Goal: Book appointment/travel/reservation

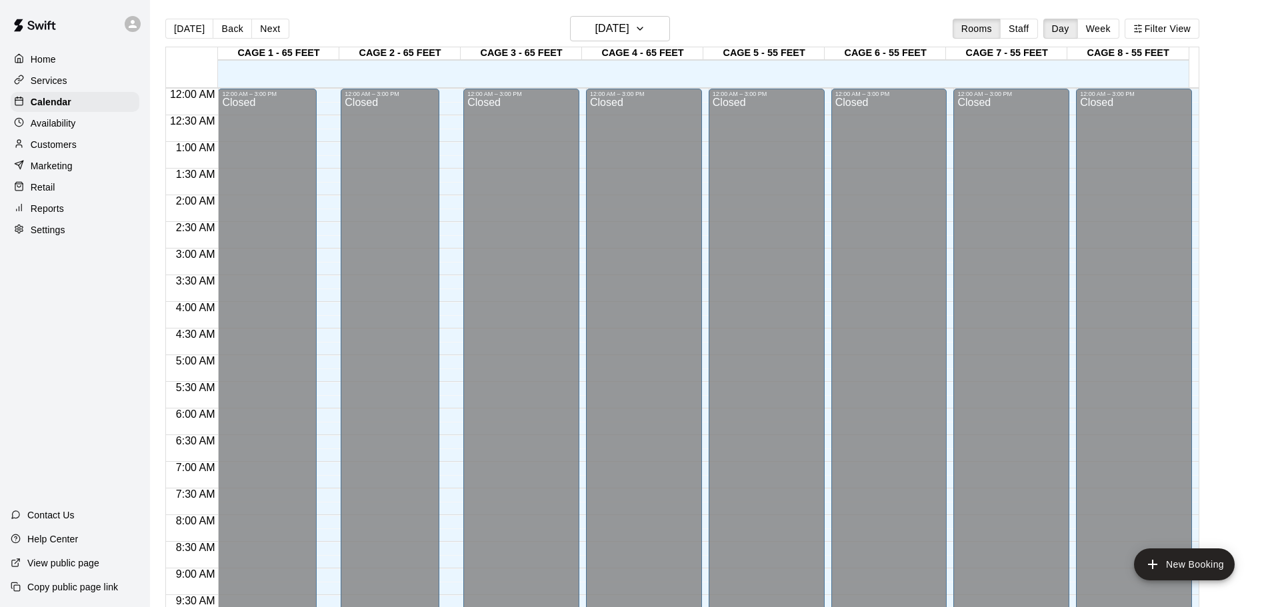
scroll to position [706, 0]
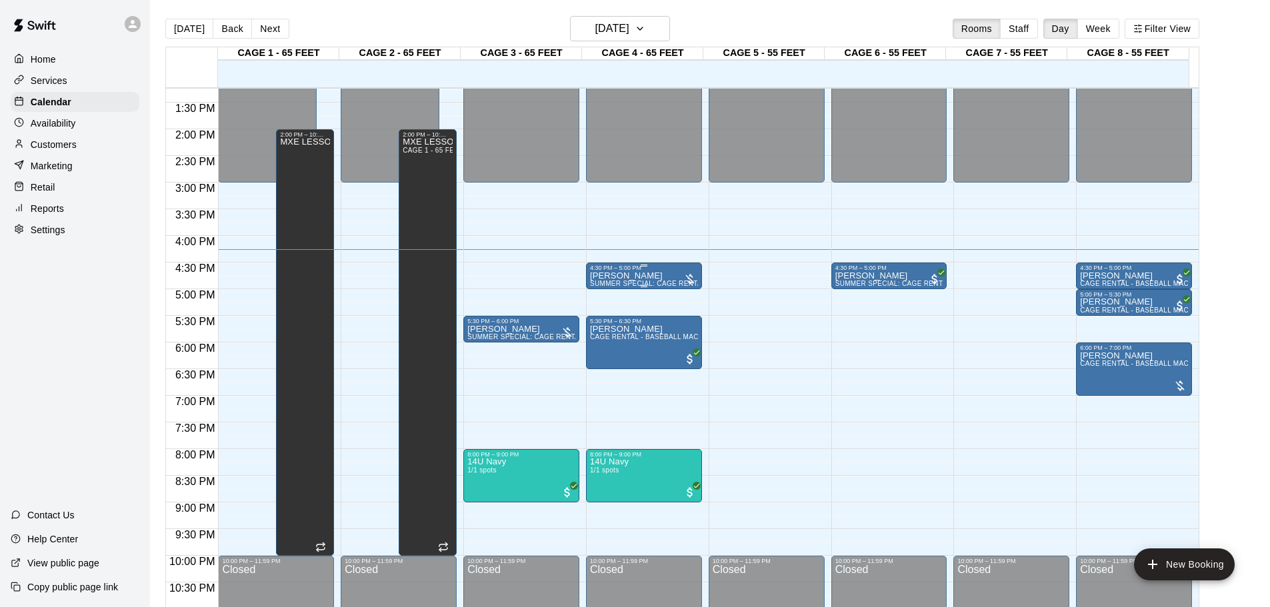
click at [690, 277] on div at bounding box center [689, 279] width 13 height 13
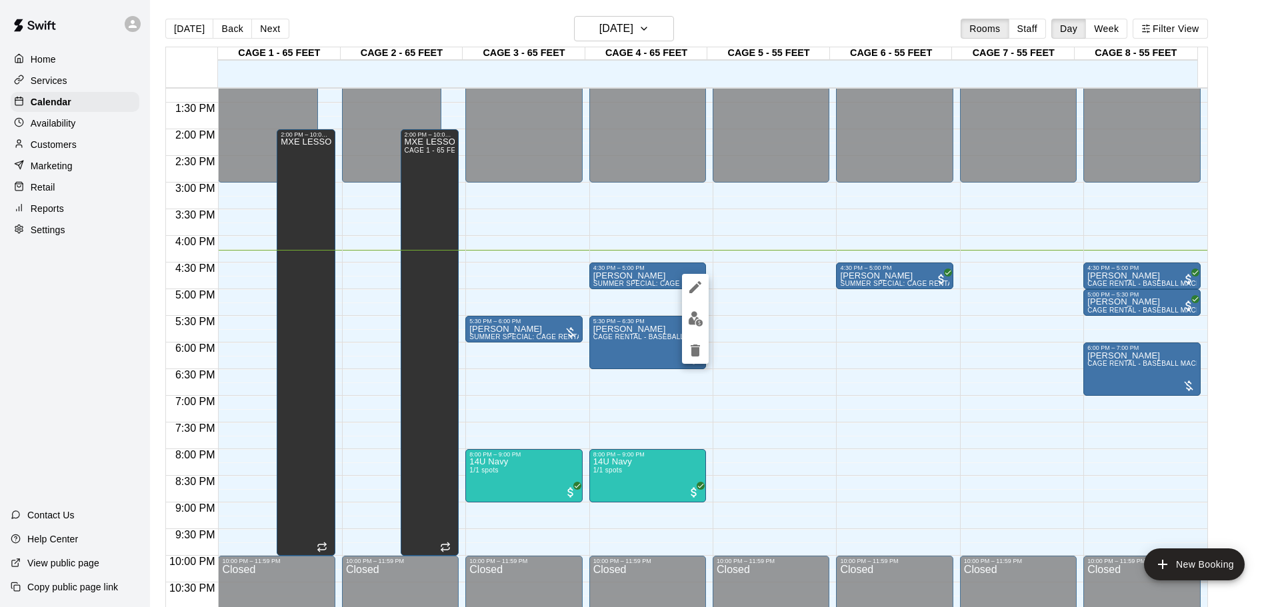
click at [591, 287] on div at bounding box center [640, 303] width 1280 height 607
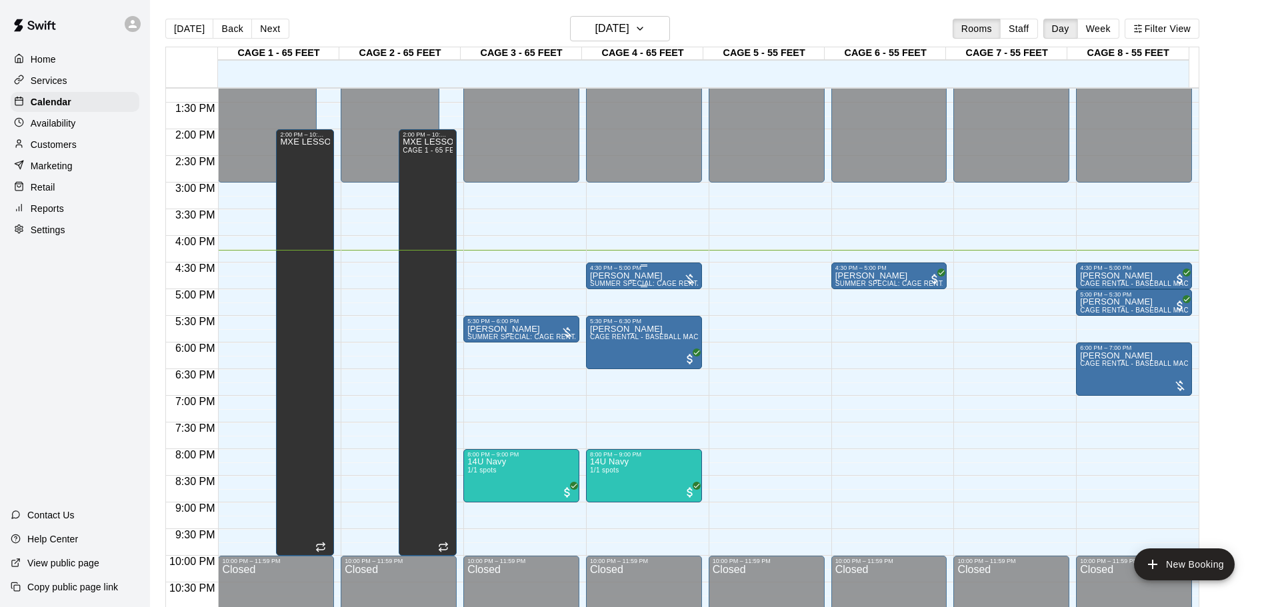
click at [617, 271] on div "4:30 PM – 5:00 PM" at bounding box center [644, 268] width 108 height 7
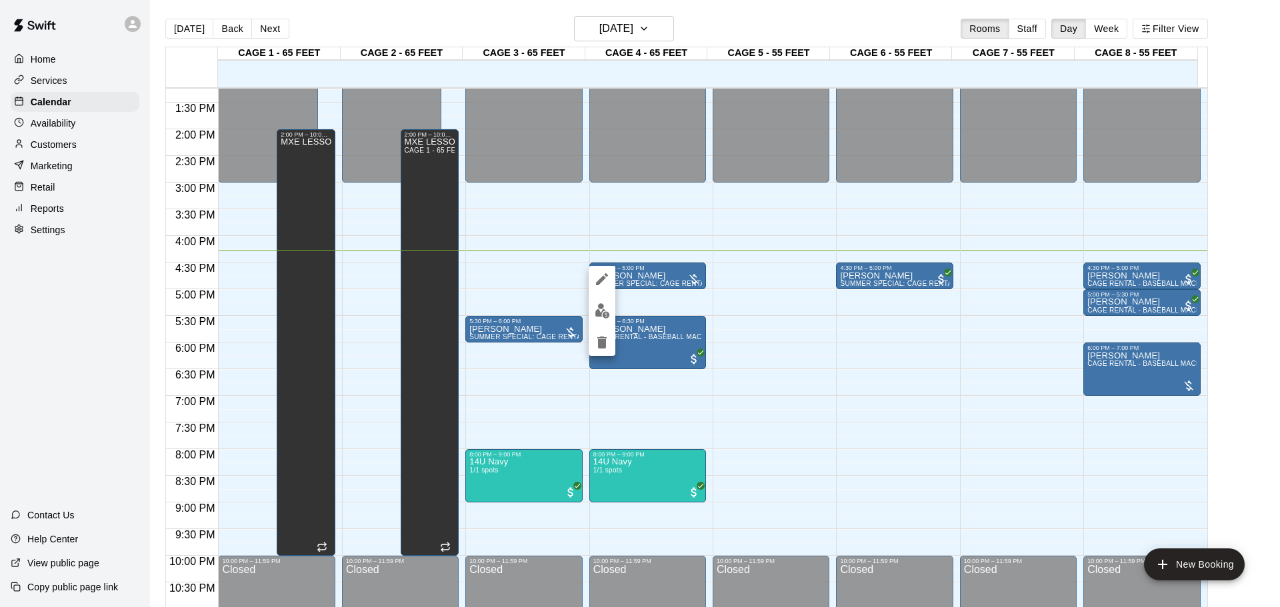
click at [605, 276] on icon "edit" at bounding box center [602, 279] width 16 height 16
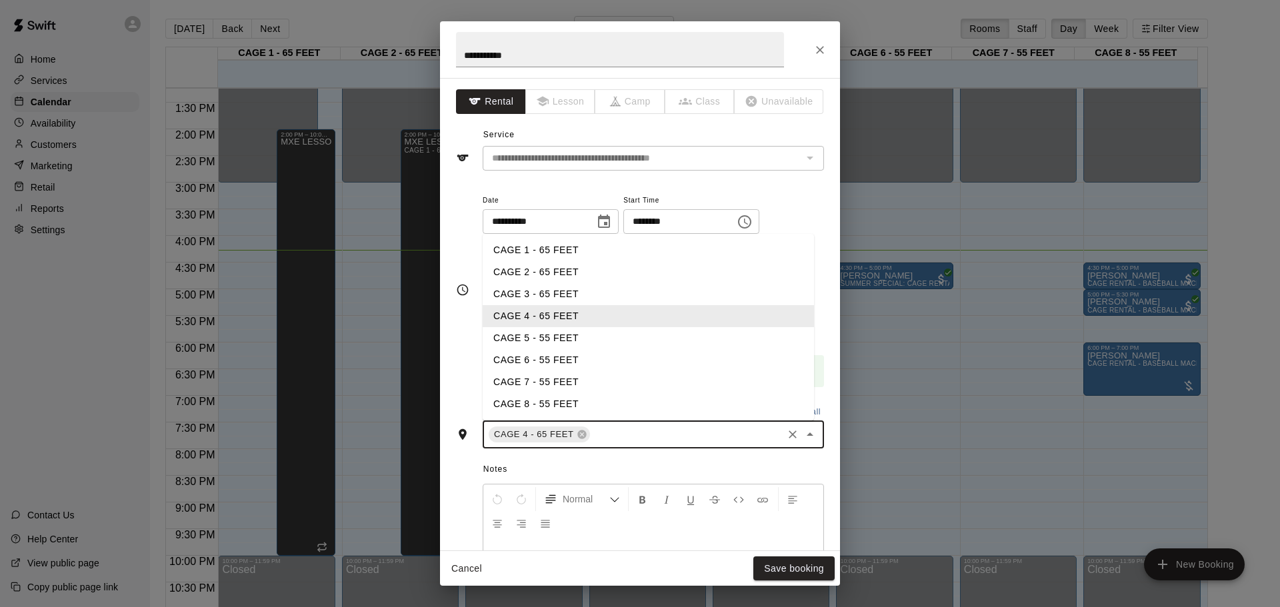
click at [600, 435] on input "text" at bounding box center [686, 435] width 189 height 17
click at [549, 341] on li "CAGE 5 - 55 FEET" at bounding box center [648, 338] width 331 height 22
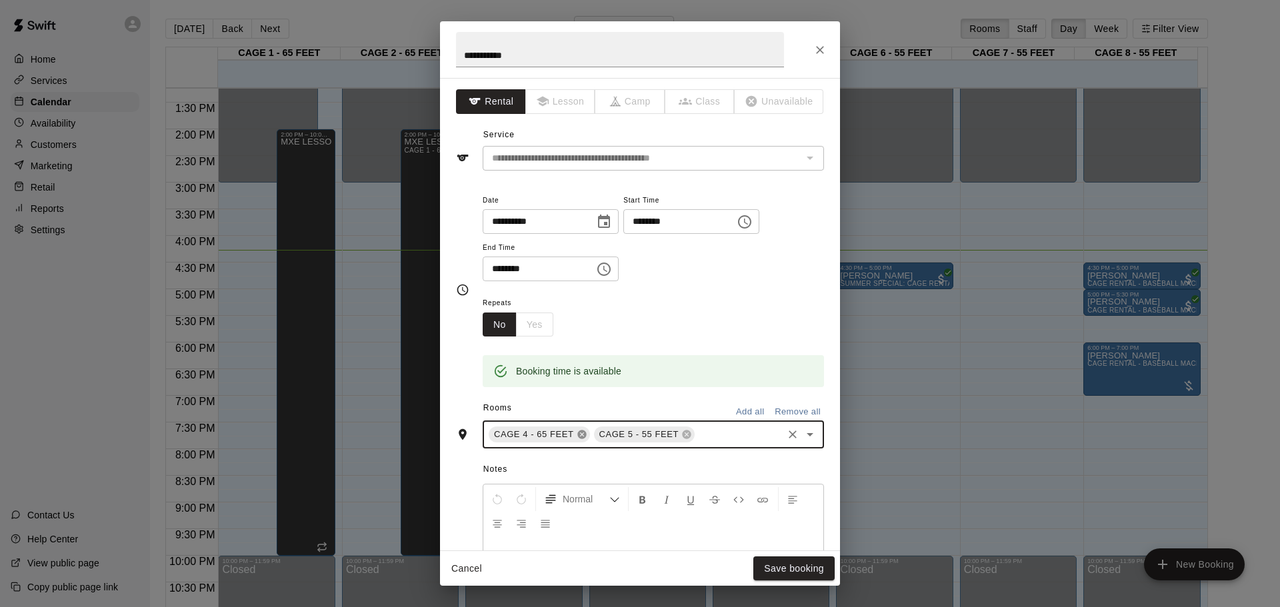
click at [579, 435] on icon at bounding box center [581, 435] width 9 height 9
click at [797, 575] on button "Save booking" at bounding box center [793, 569] width 81 height 25
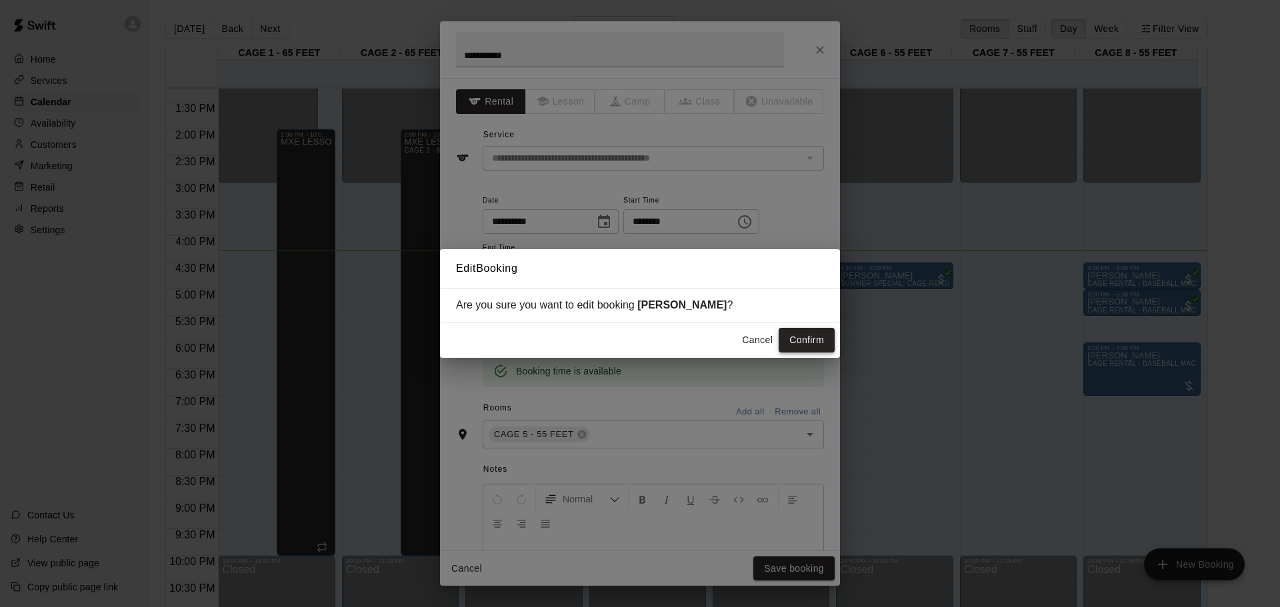
click at [792, 344] on button "Confirm" at bounding box center [807, 340] width 56 height 25
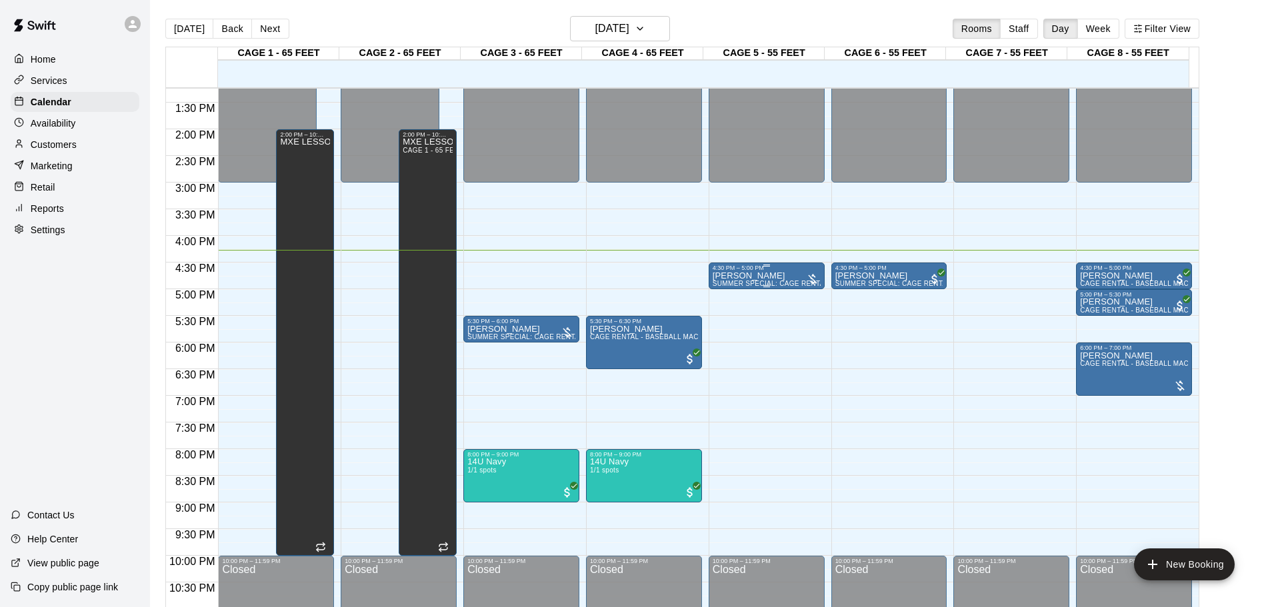
click at [761, 271] on div "4:30 PM – 5:00 PM" at bounding box center [767, 268] width 108 height 7
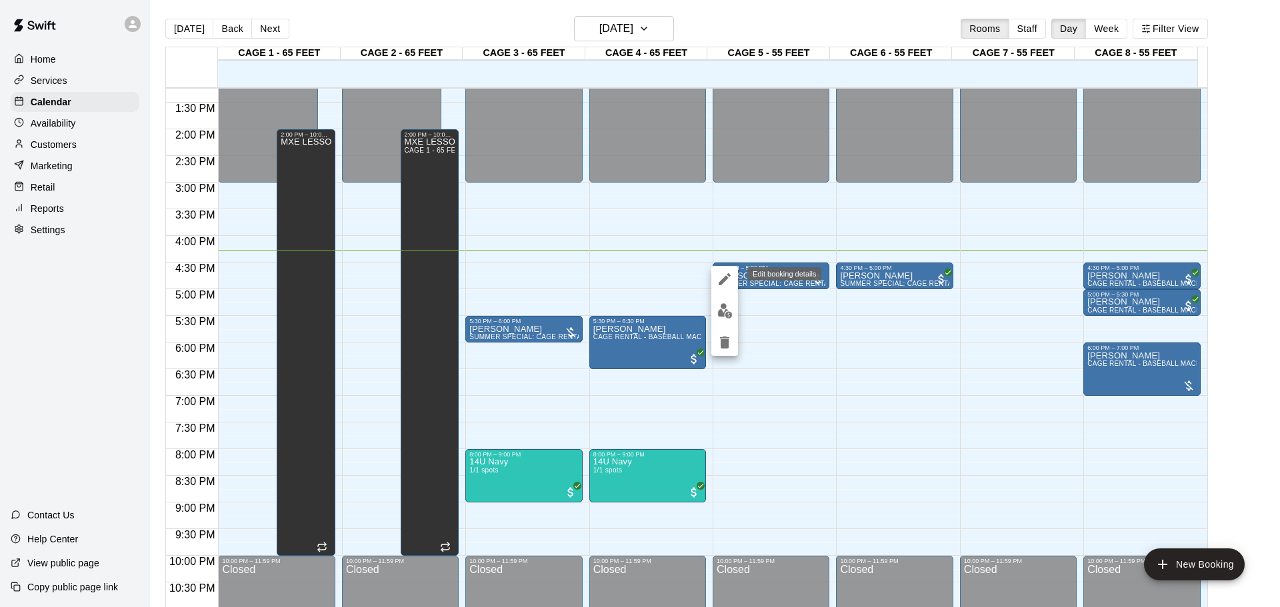
click at [725, 273] on icon "edit" at bounding box center [725, 279] width 16 height 16
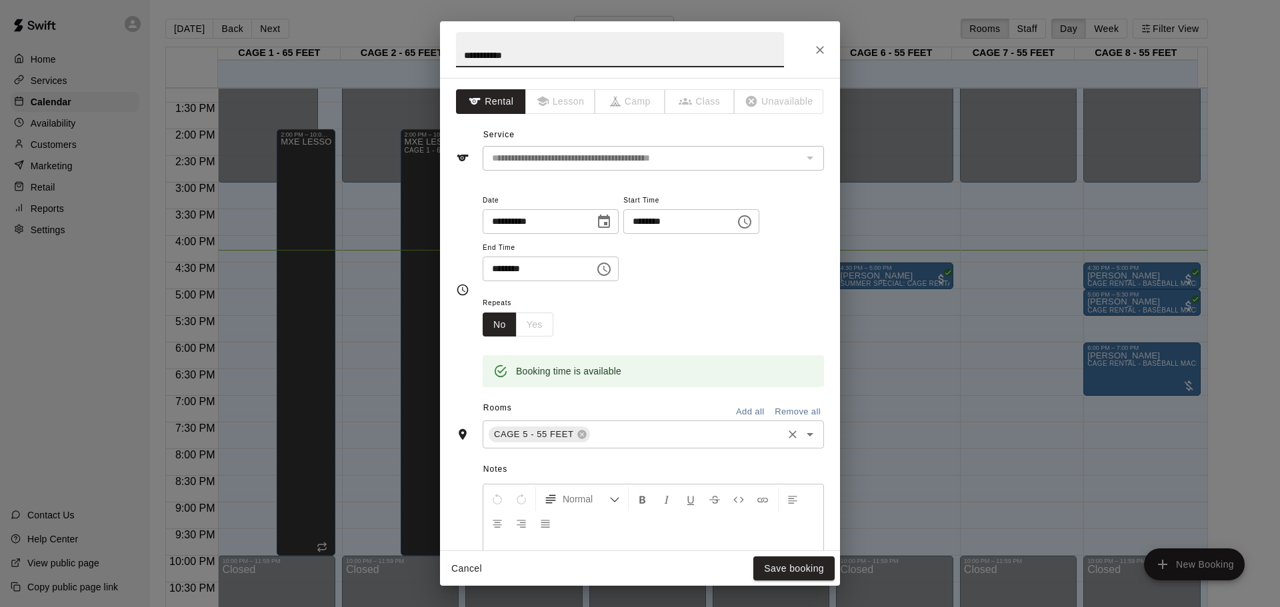
click at [599, 437] on input "text" at bounding box center [686, 435] width 189 height 17
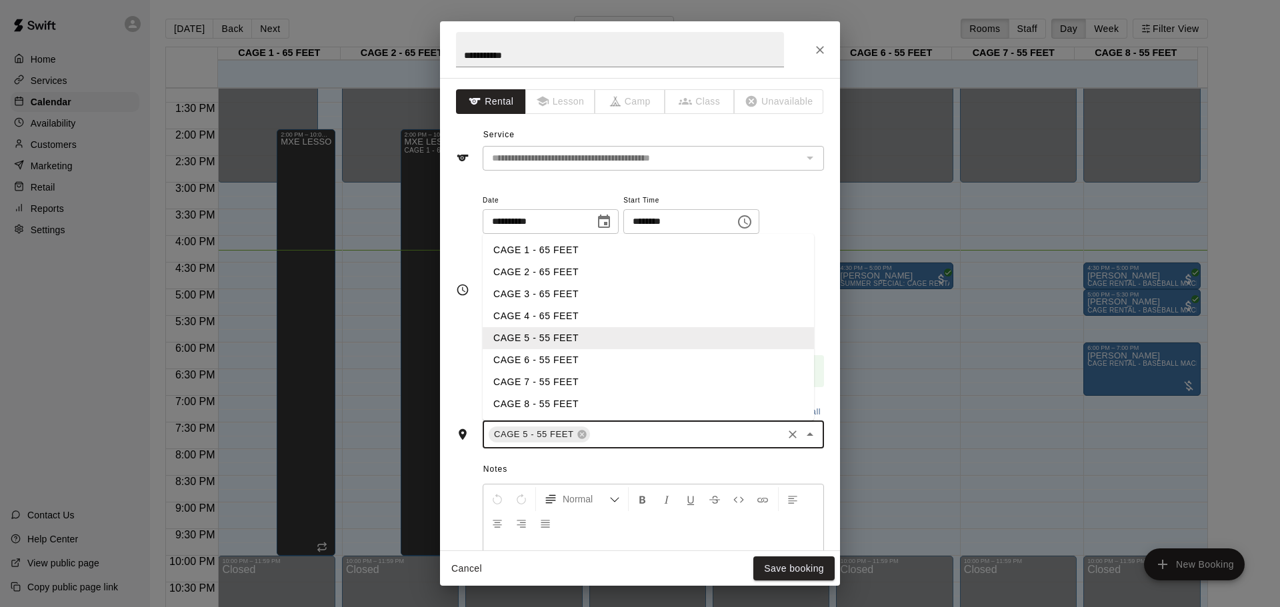
click at [558, 300] on li "CAGE 3 - 65 FEET" at bounding box center [648, 294] width 331 height 22
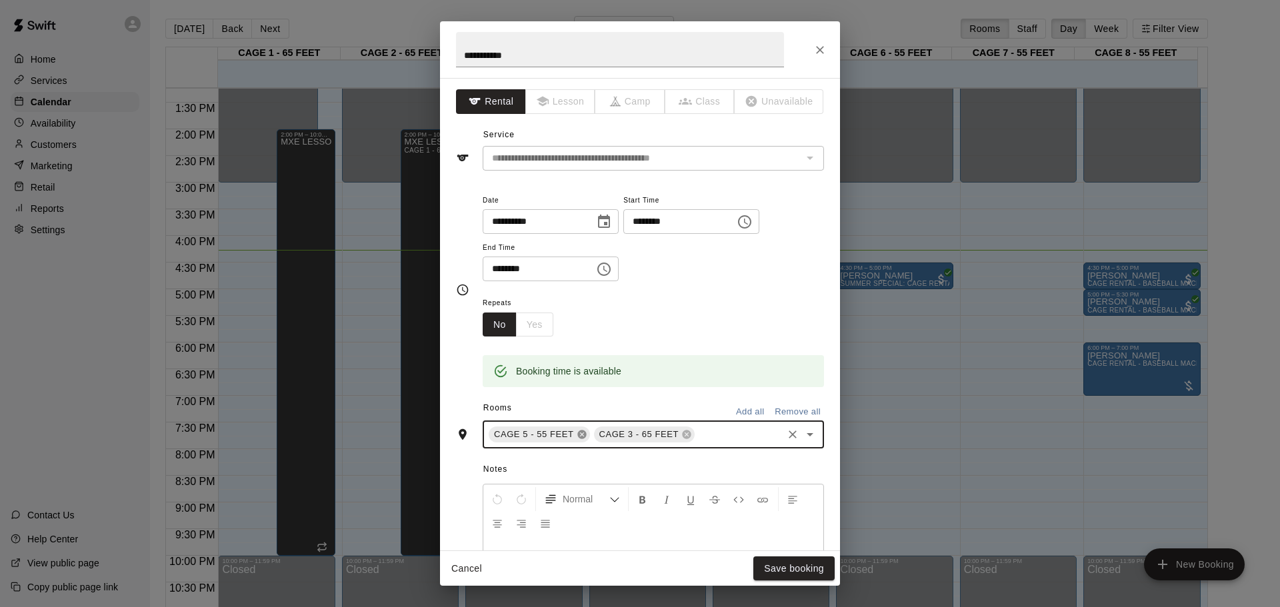
click at [585, 434] on icon at bounding box center [581, 435] width 9 height 9
click at [817, 575] on button "Save booking" at bounding box center [793, 569] width 81 height 25
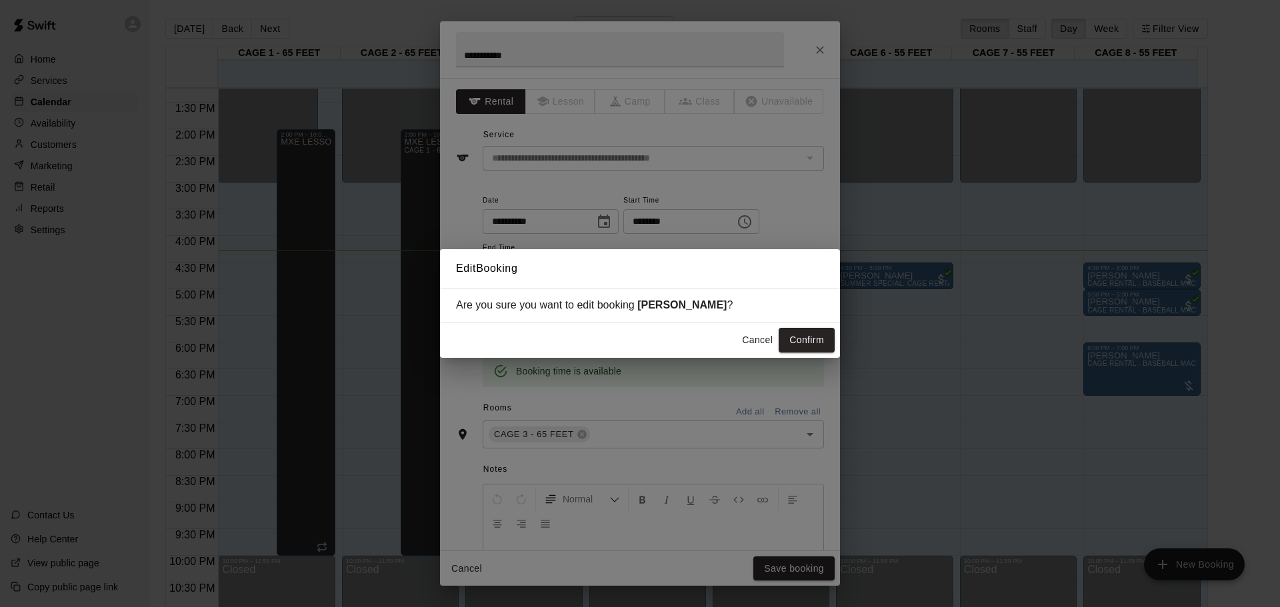
click at [797, 327] on div "Cancel Confirm" at bounding box center [640, 340] width 400 height 35
click at [799, 342] on button "Confirm" at bounding box center [807, 340] width 56 height 25
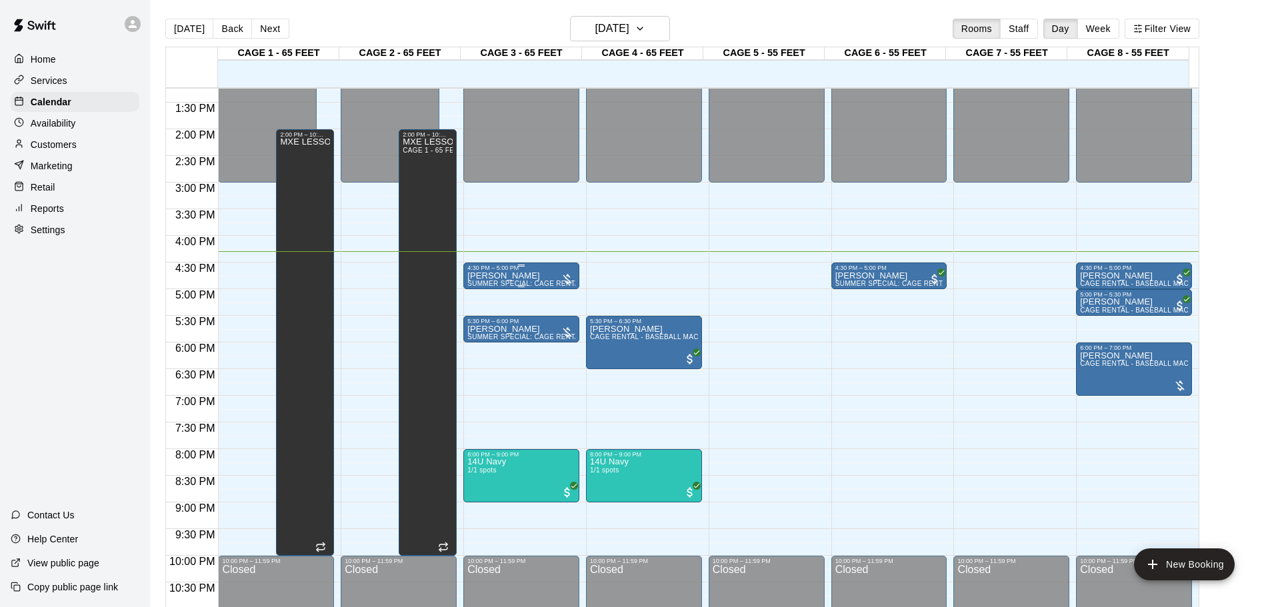
click at [564, 281] on div at bounding box center [567, 279] width 13 height 13
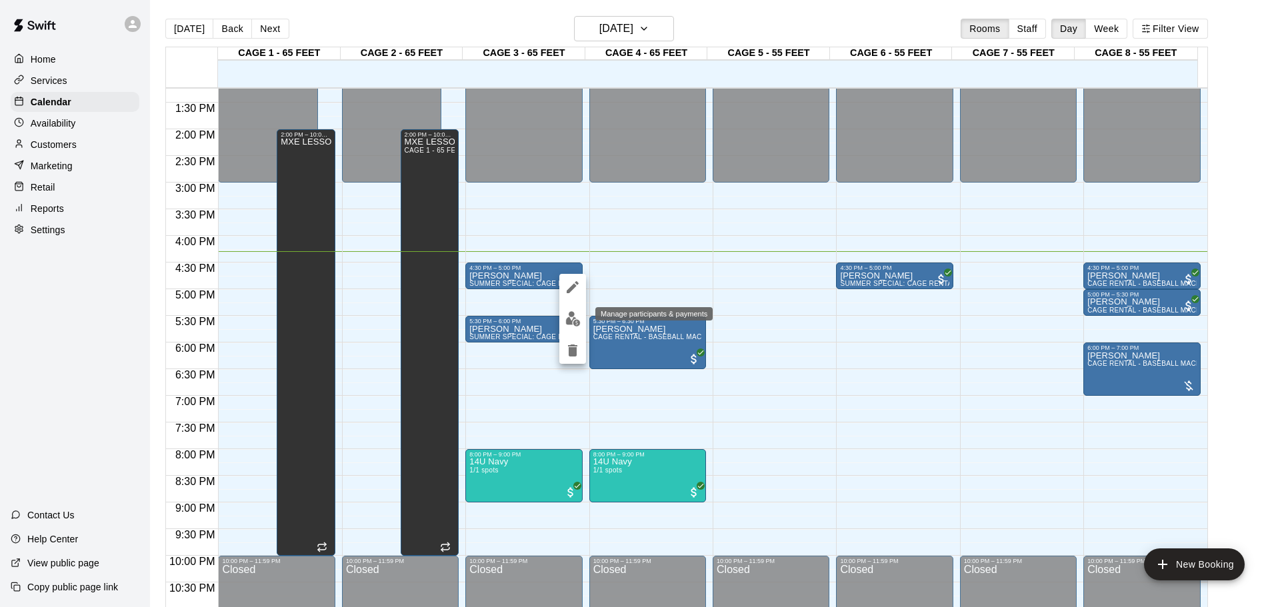
click at [570, 309] on button "edit" at bounding box center [572, 319] width 27 height 26
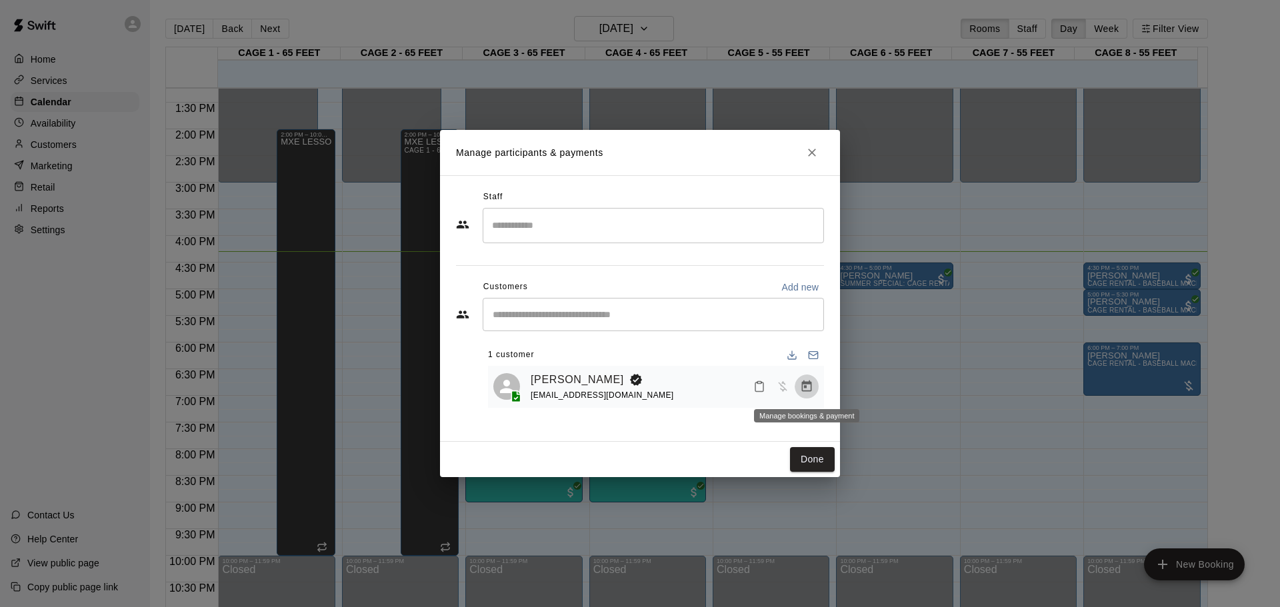
click at [803, 381] on icon "Manage bookings & payment" at bounding box center [806, 386] width 13 height 13
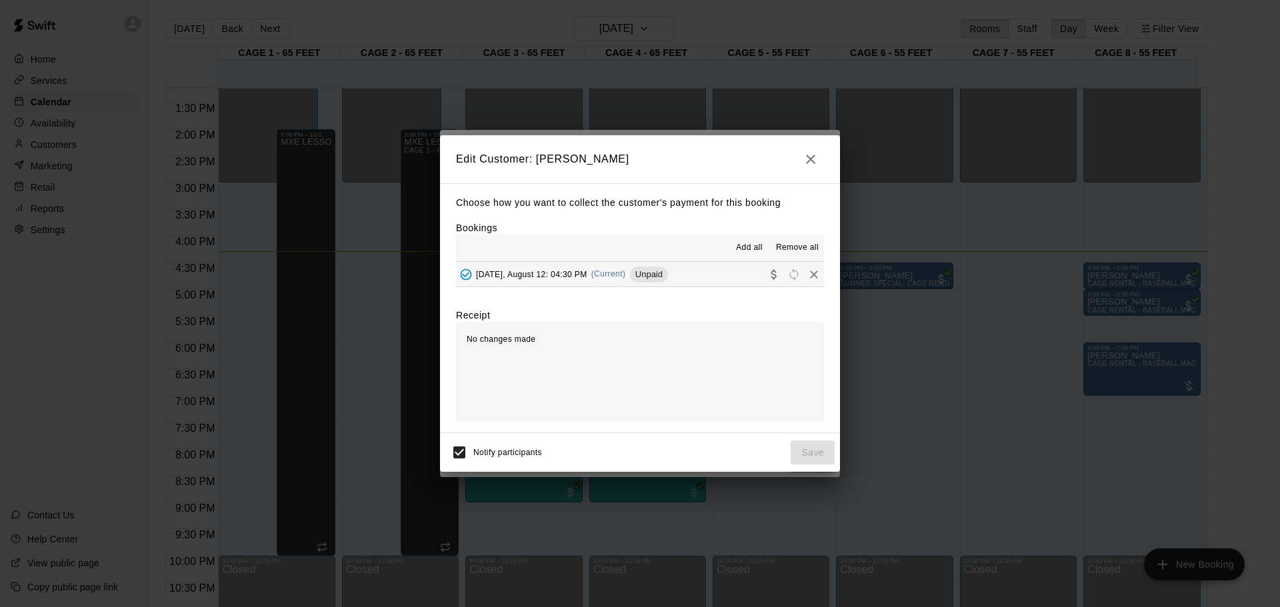
click at [678, 274] on button "[DATE], August 12: 04:30 PM (Current) Unpaid" at bounding box center [640, 274] width 368 height 25
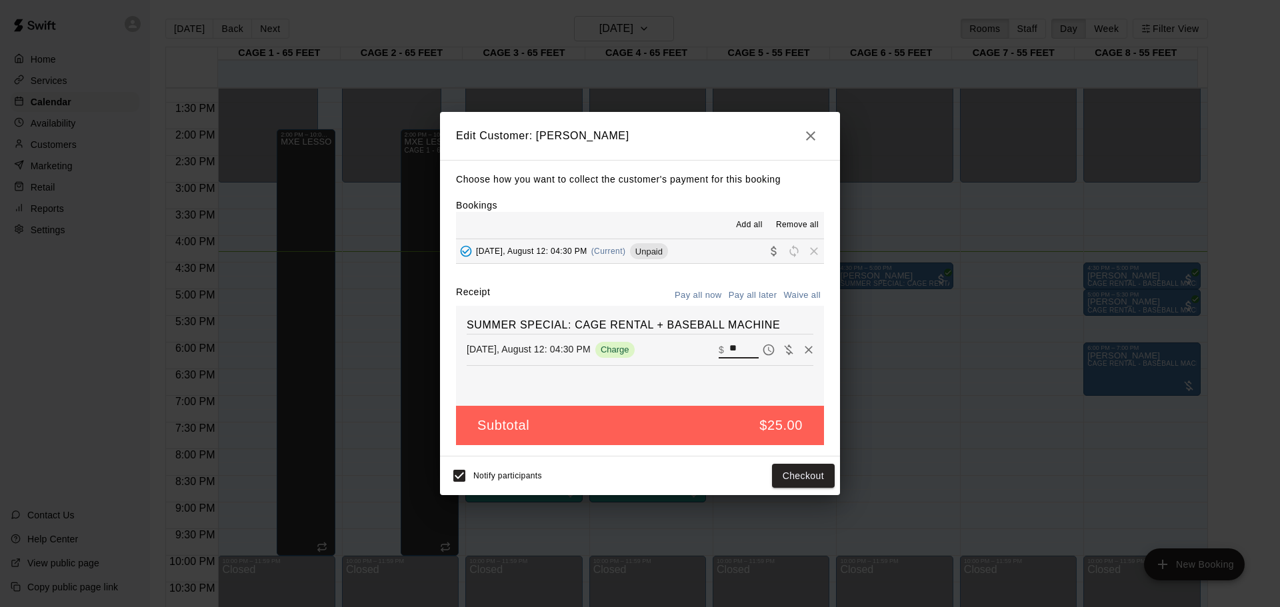
drag, startPoint x: 735, startPoint y: 353, endPoint x: 619, endPoint y: 379, distance: 118.9
click at [619, 379] on div "SUMMER SPECIAL: CAGE RENTAL + BASEBALL MACHINE [DATE], August 12: 04:30 PM Char…" at bounding box center [640, 356] width 368 height 100
click at [809, 482] on button "Checkout" at bounding box center [803, 476] width 63 height 25
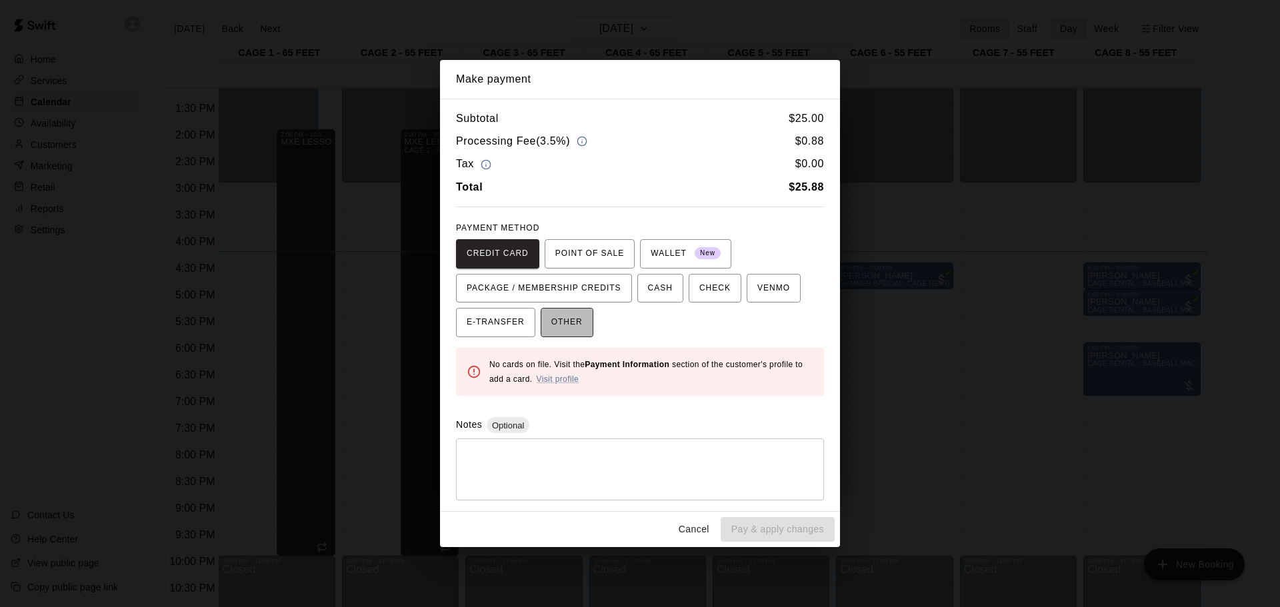
click at [579, 322] on span "OTHER" at bounding box center [566, 322] width 31 height 21
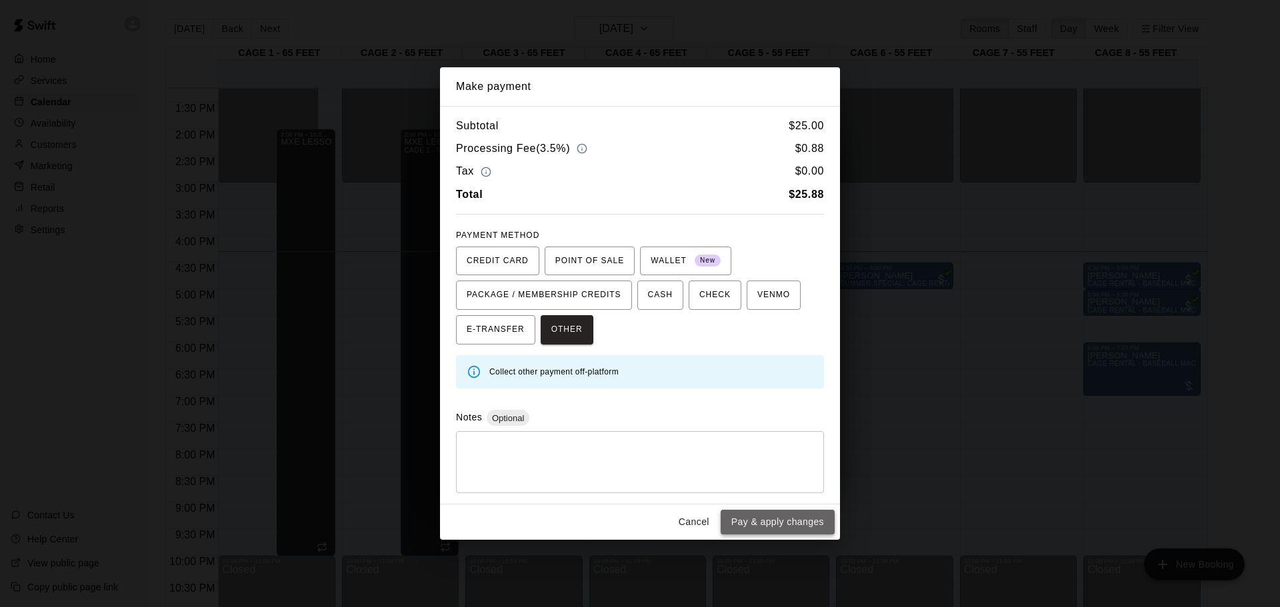
click at [739, 528] on button "Pay & apply changes" at bounding box center [778, 522] width 114 height 25
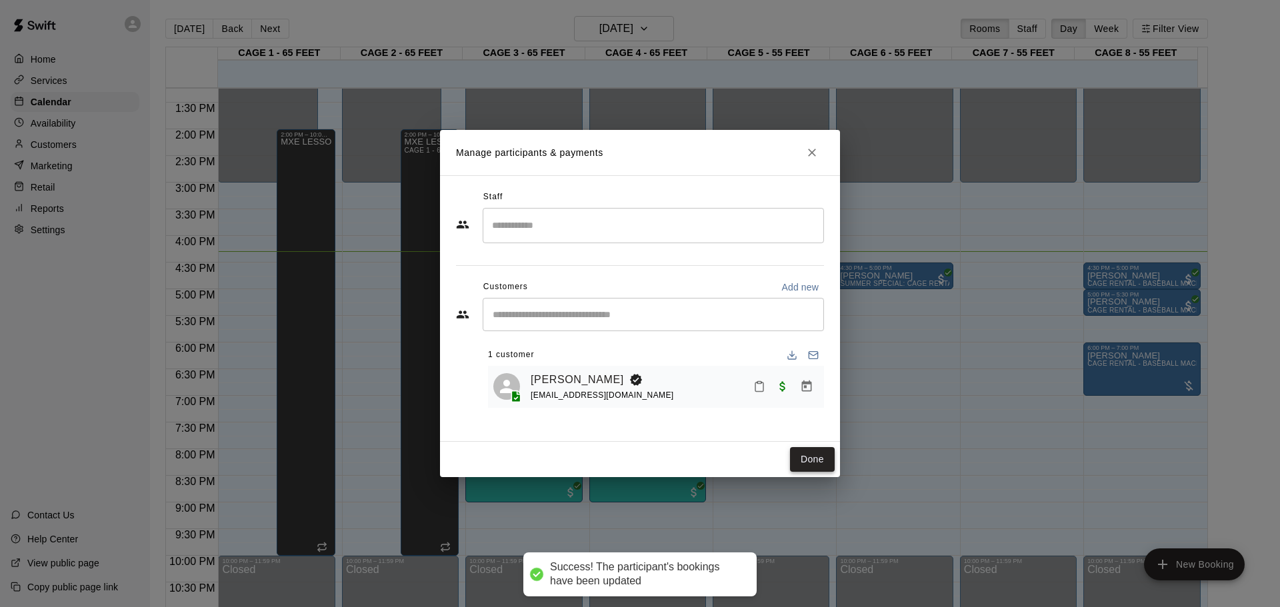
click at [817, 454] on button "Done" at bounding box center [812, 459] width 45 height 25
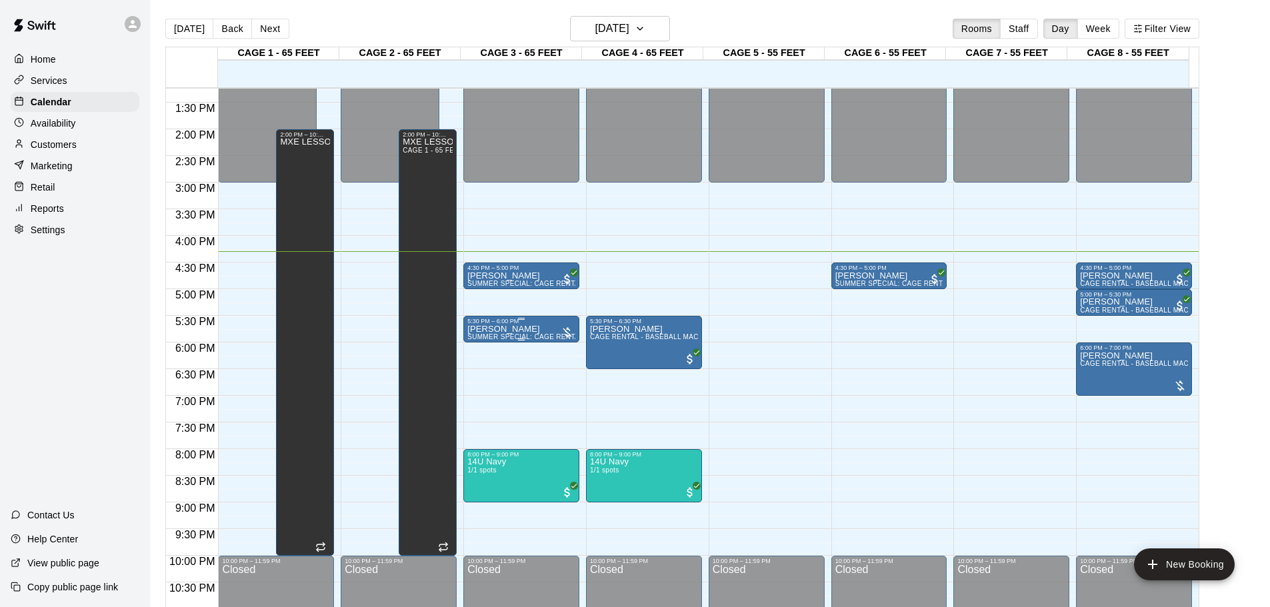
click at [561, 329] on div at bounding box center [567, 332] width 13 height 13
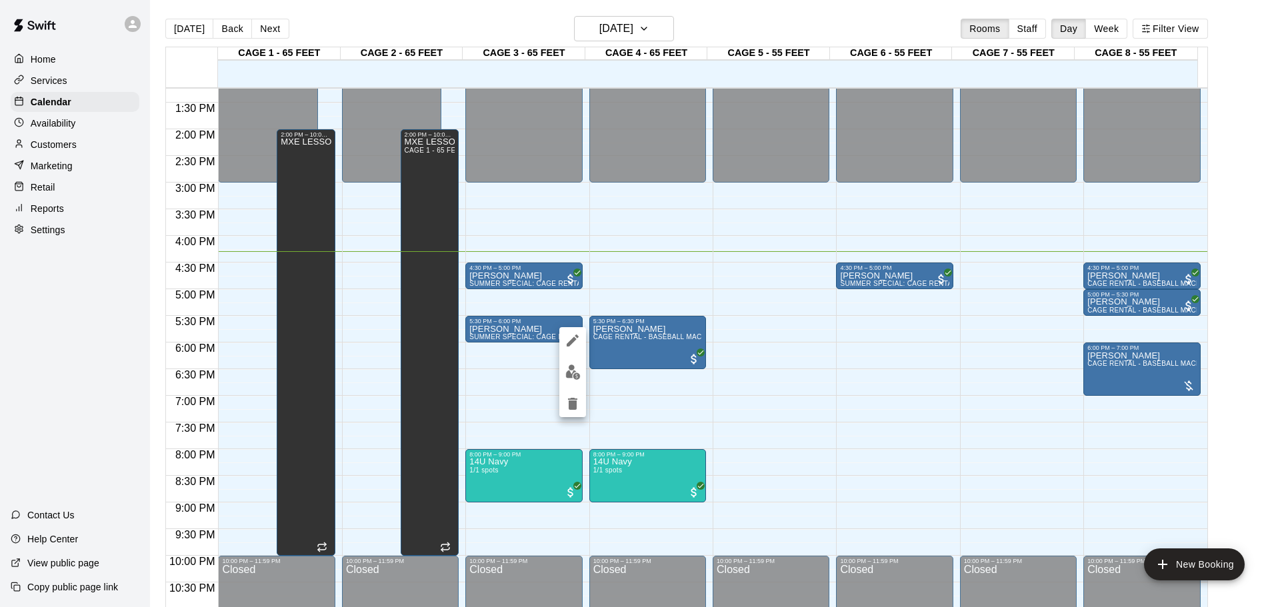
click at [569, 357] on div at bounding box center [572, 372] width 27 height 90
click at [566, 364] on button "edit" at bounding box center [572, 372] width 27 height 26
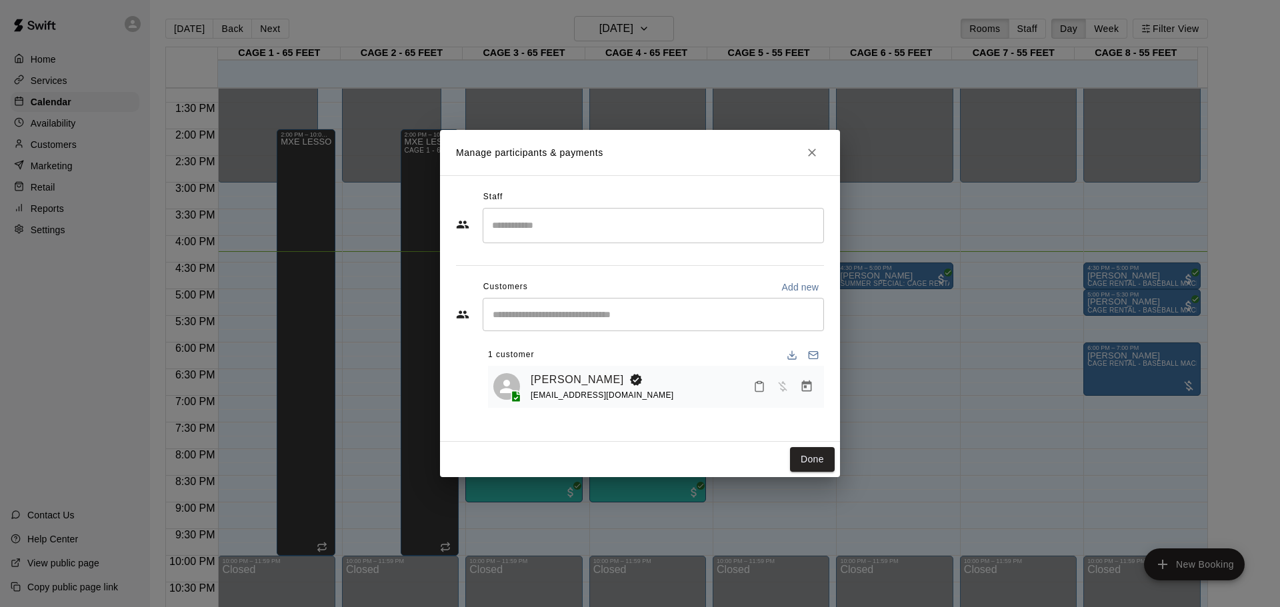
click at [807, 395] on button "Manage bookings & payment" at bounding box center [807, 387] width 24 height 24
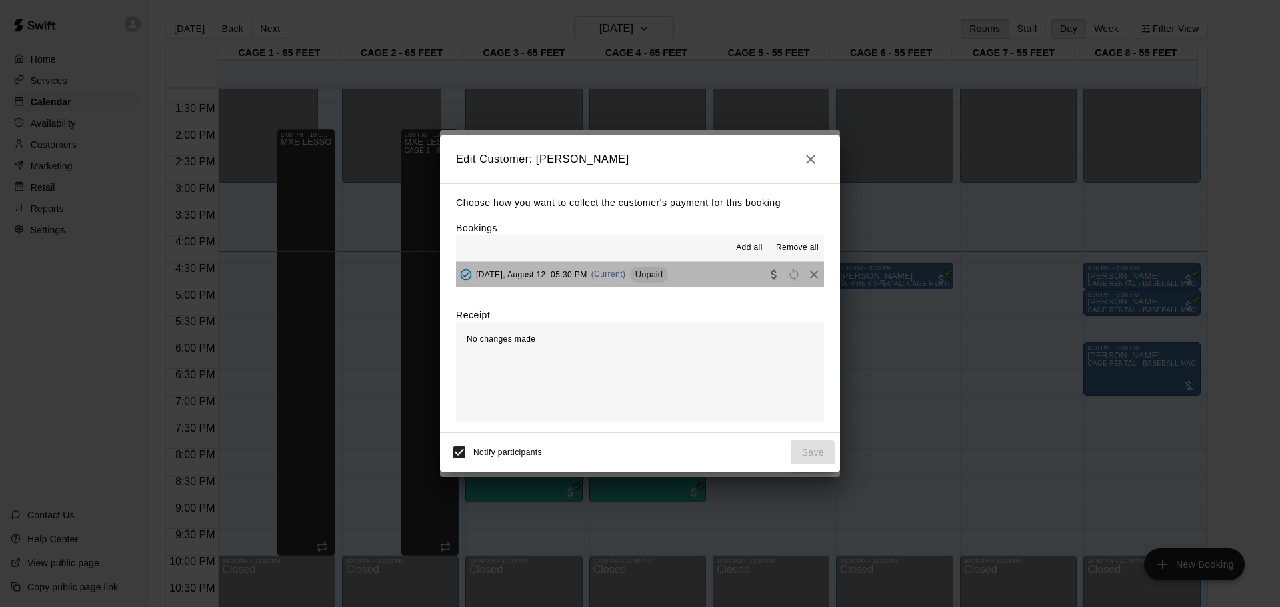
click at [668, 277] on span "Unpaid" at bounding box center [649, 274] width 38 height 10
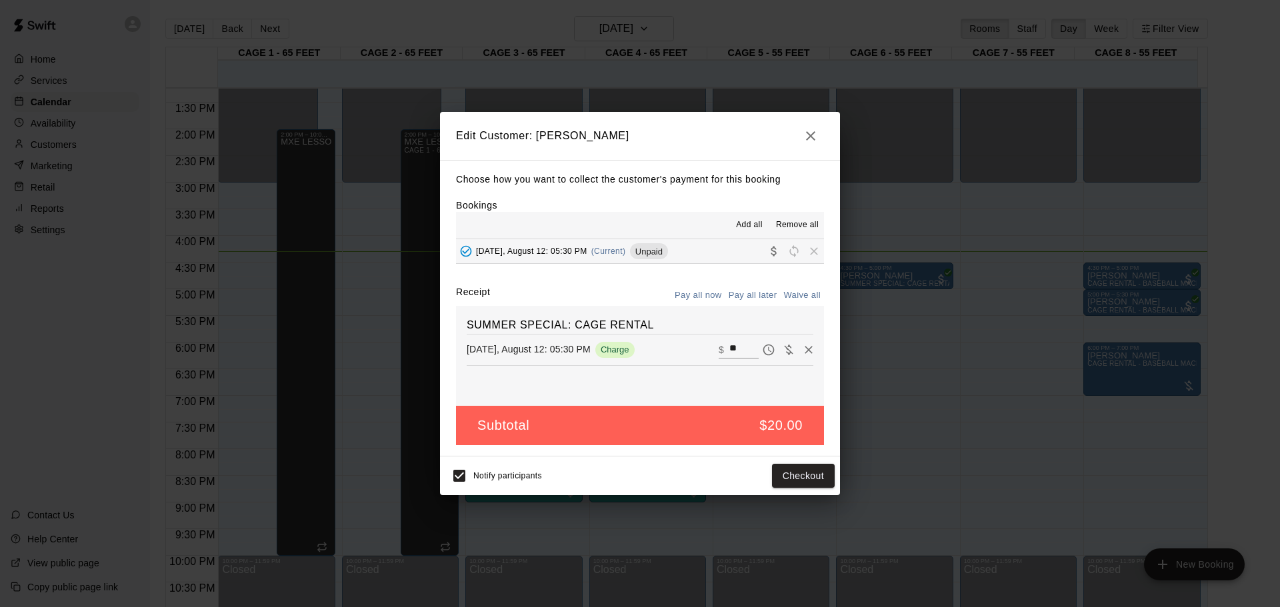
click at [807, 135] on icon "button" at bounding box center [811, 136] width 16 height 16
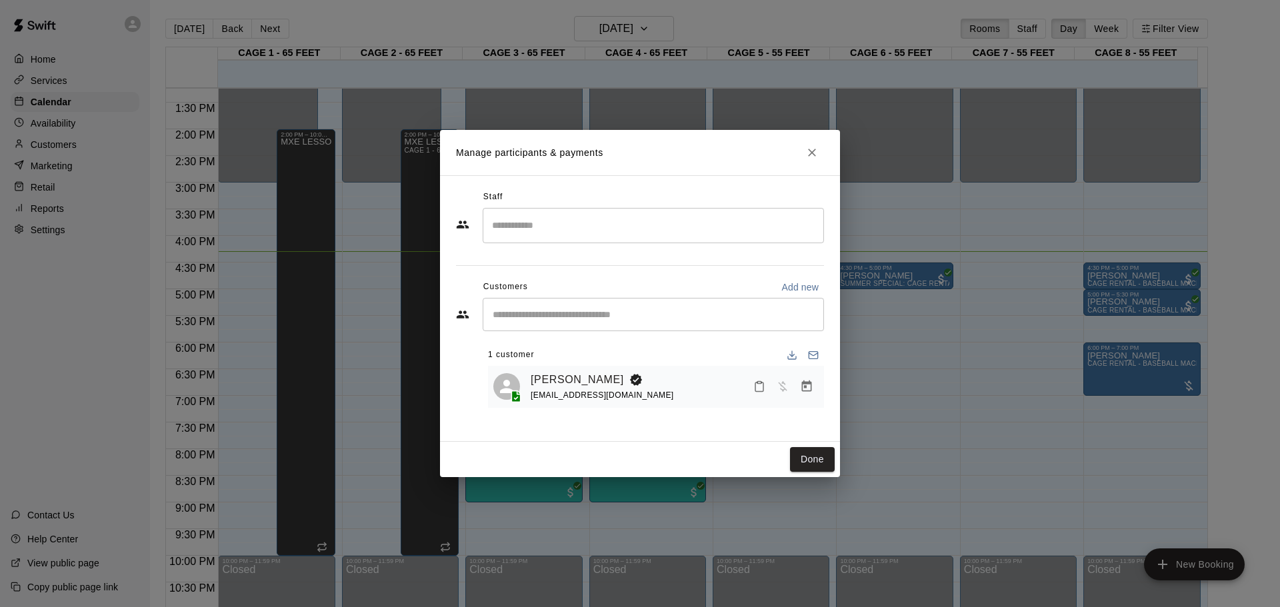
click at [813, 146] on icon "Close" at bounding box center [811, 152] width 13 height 13
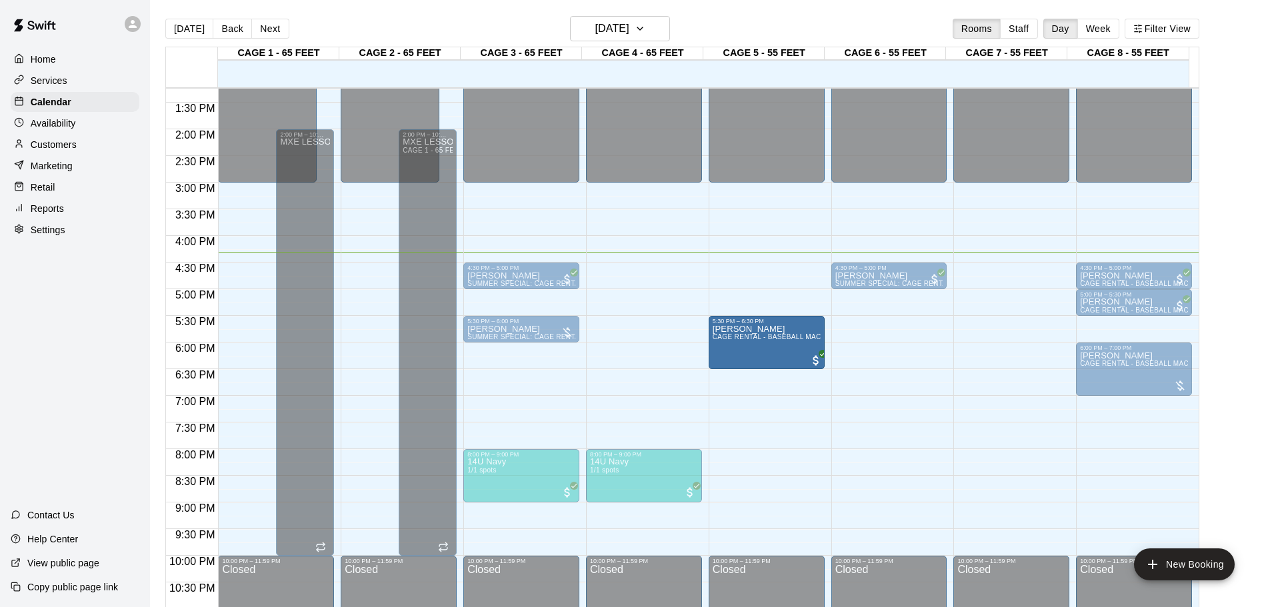
drag, startPoint x: 635, startPoint y: 326, endPoint x: 745, endPoint y: 333, distance: 109.6
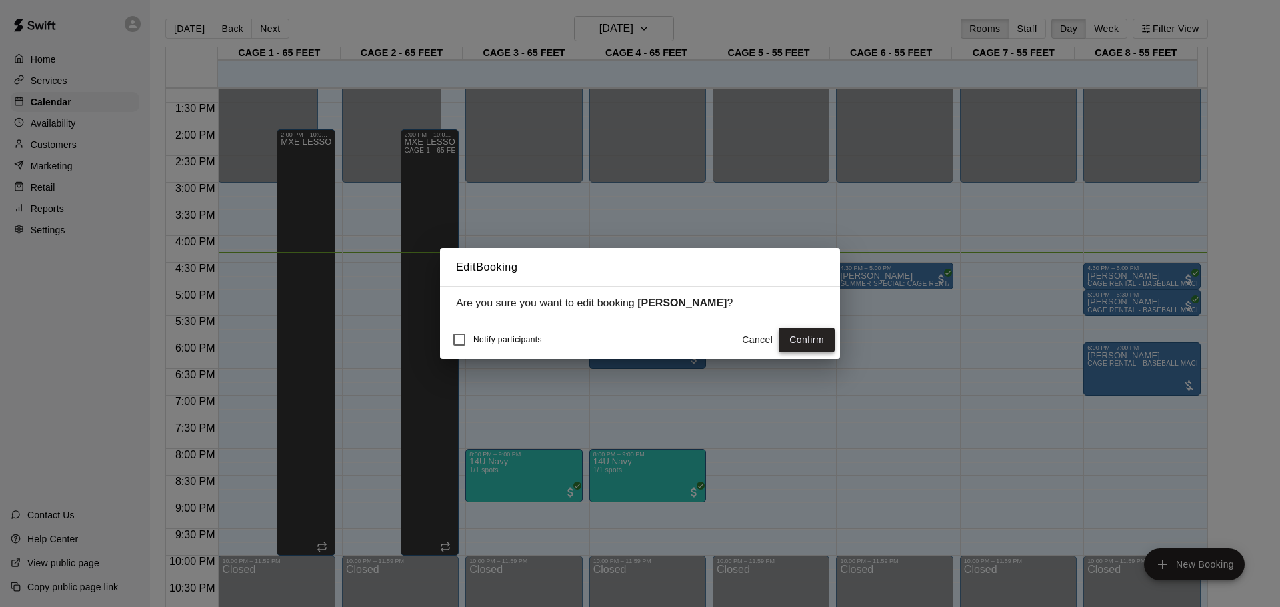
click at [822, 334] on button "Confirm" at bounding box center [807, 340] width 56 height 25
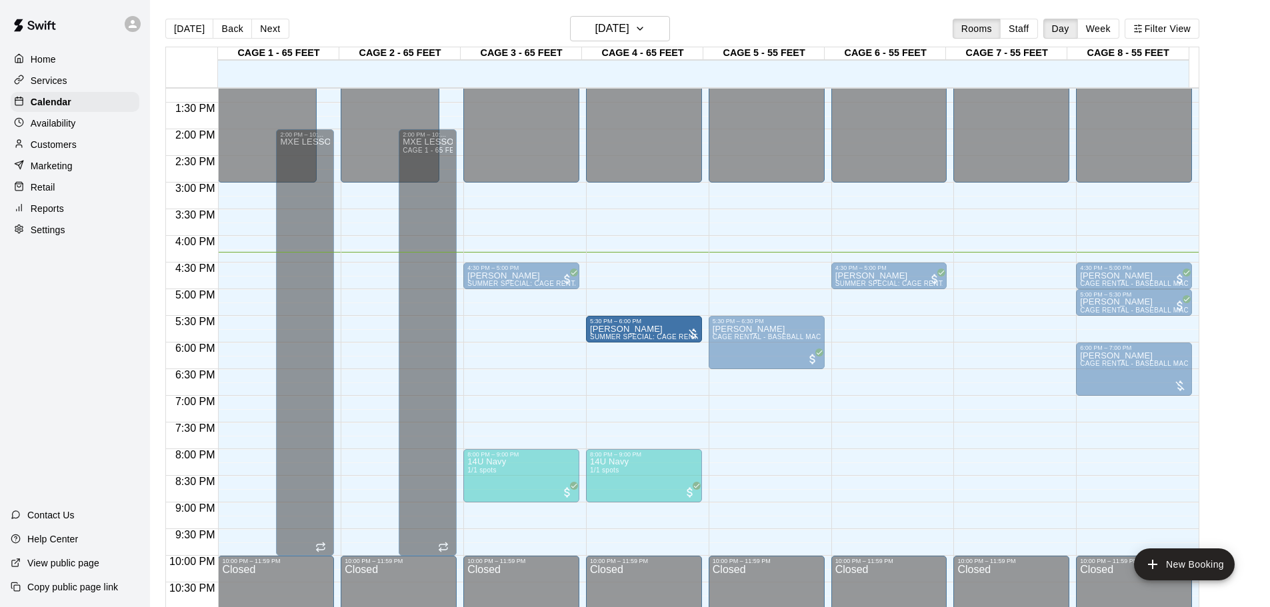
drag, startPoint x: 521, startPoint y: 324, endPoint x: 607, endPoint y: 327, distance: 86.1
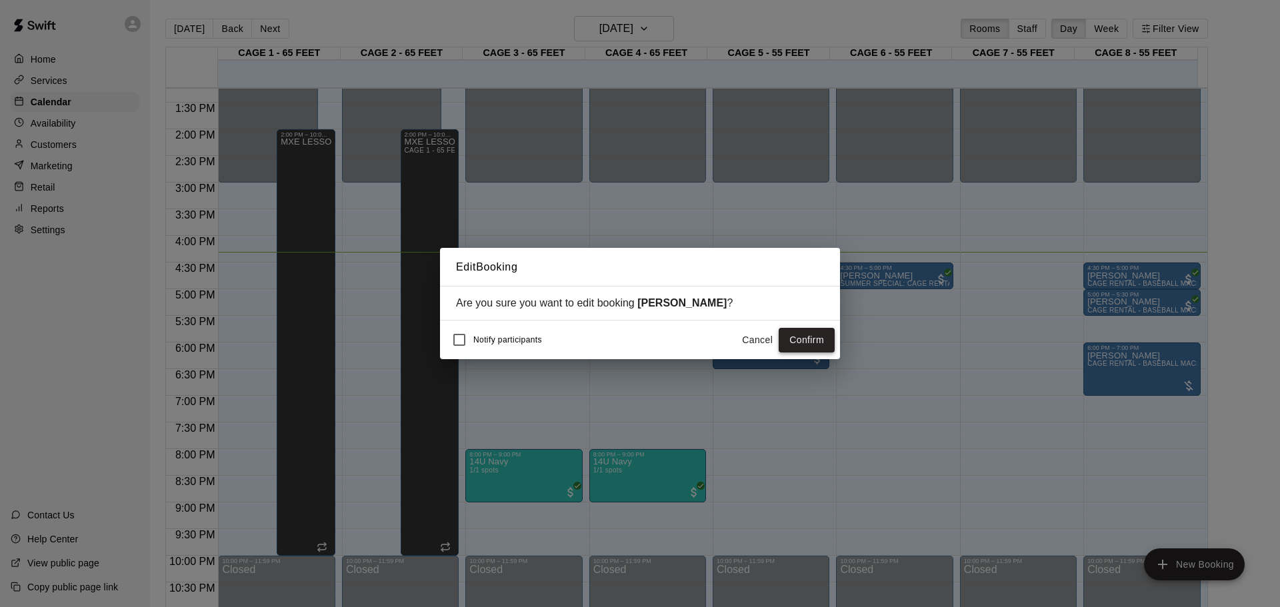
click at [807, 343] on button "Confirm" at bounding box center [807, 340] width 56 height 25
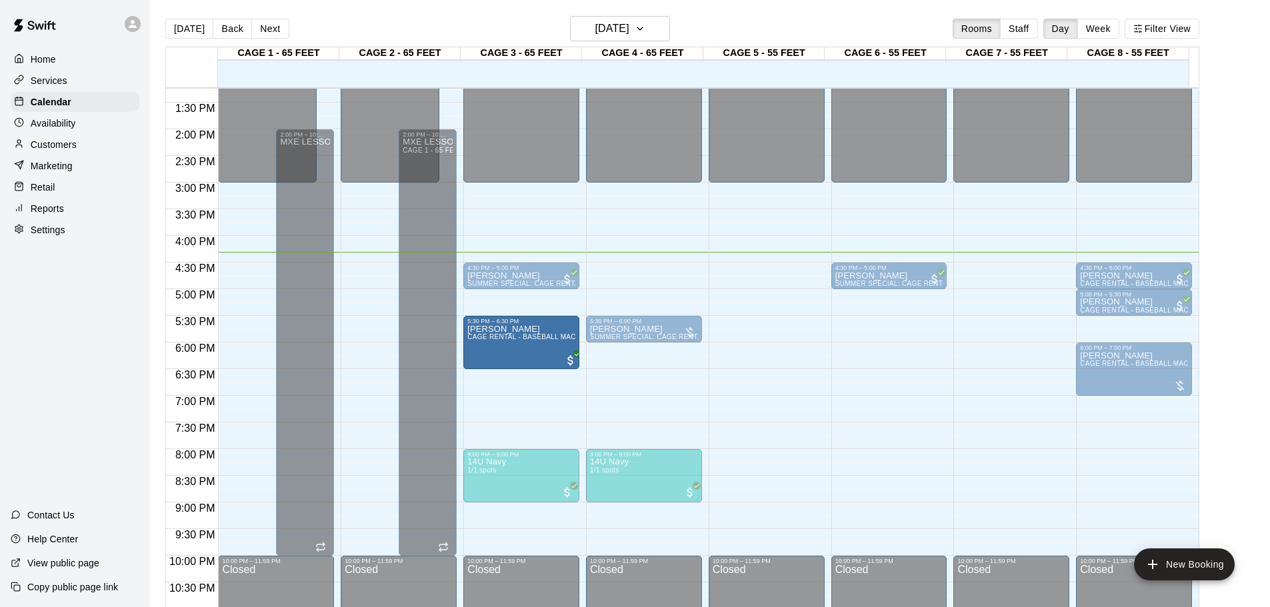
drag, startPoint x: 767, startPoint y: 329, endPoint x: 494, endPoint y: 338, distance: 272.8
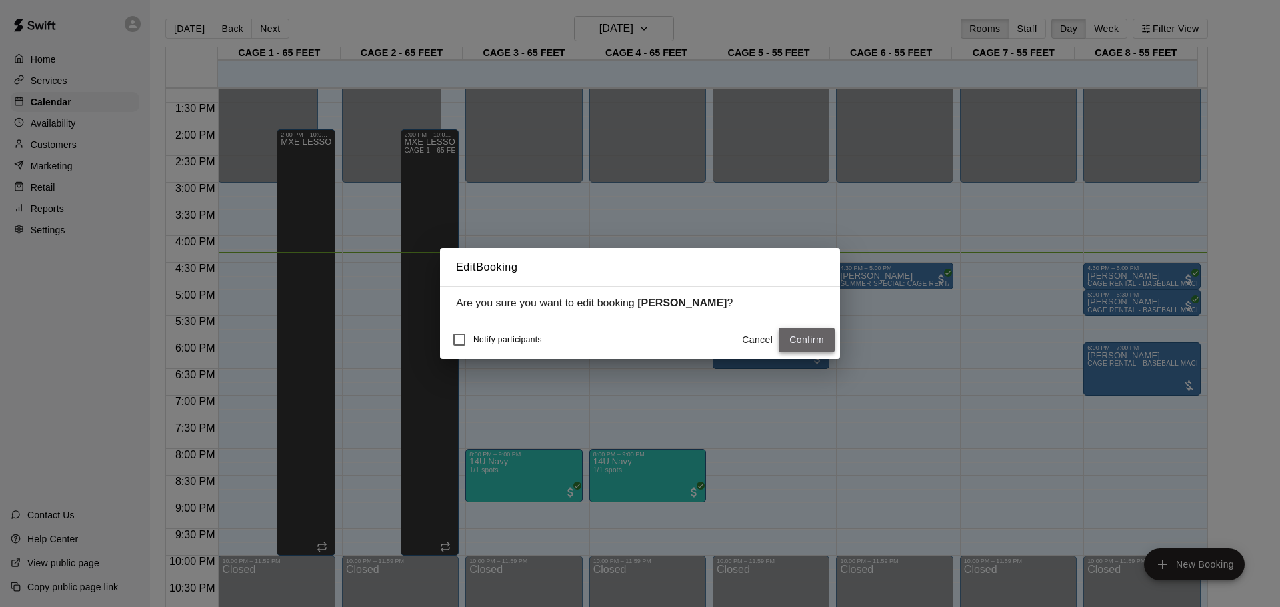
click at [800, 337] on button "Confirm" at bounding box center [807, 340] width 56 height 25
